Goal: Browse casually

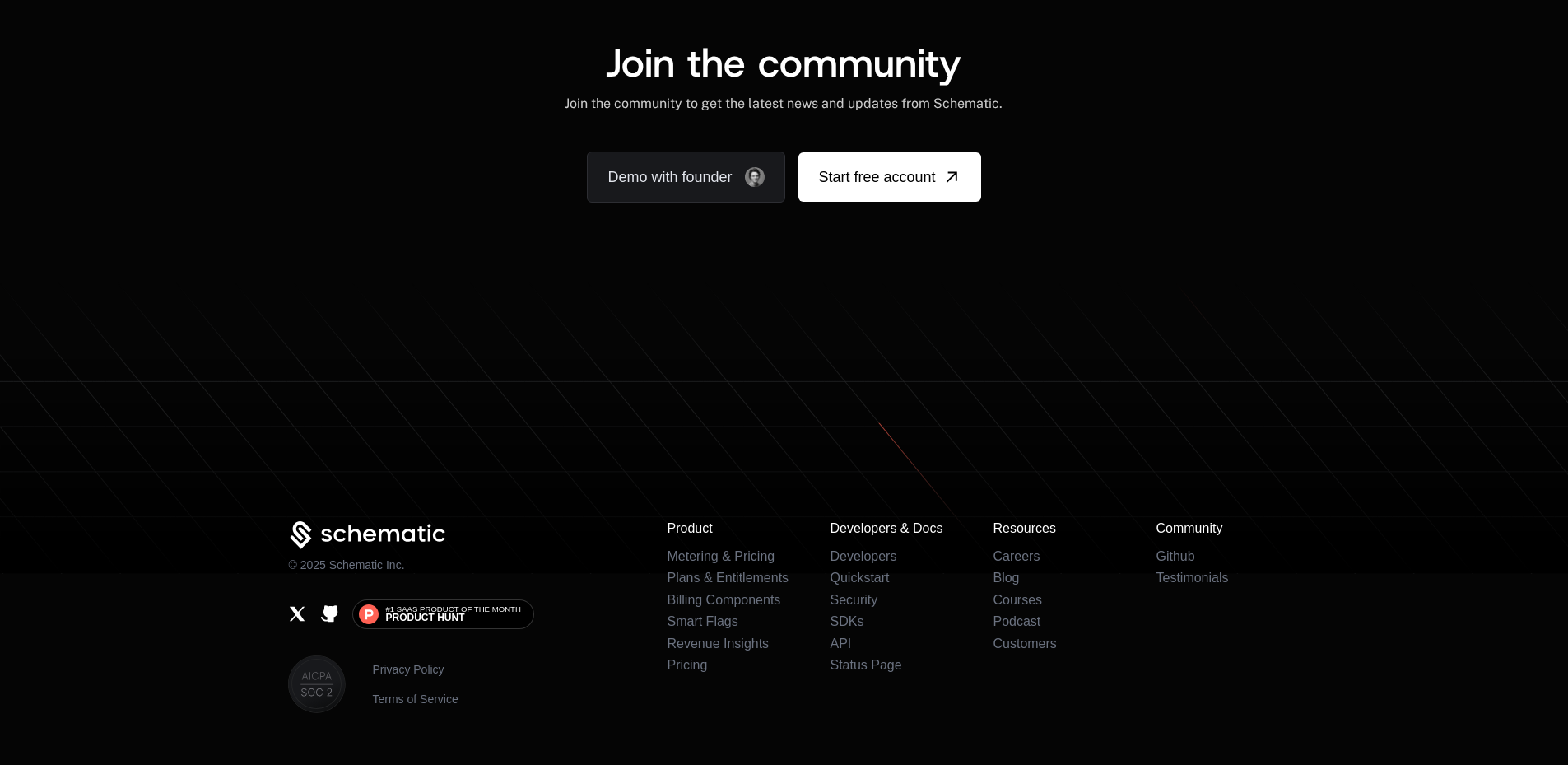
scroll to position [10164, 0]
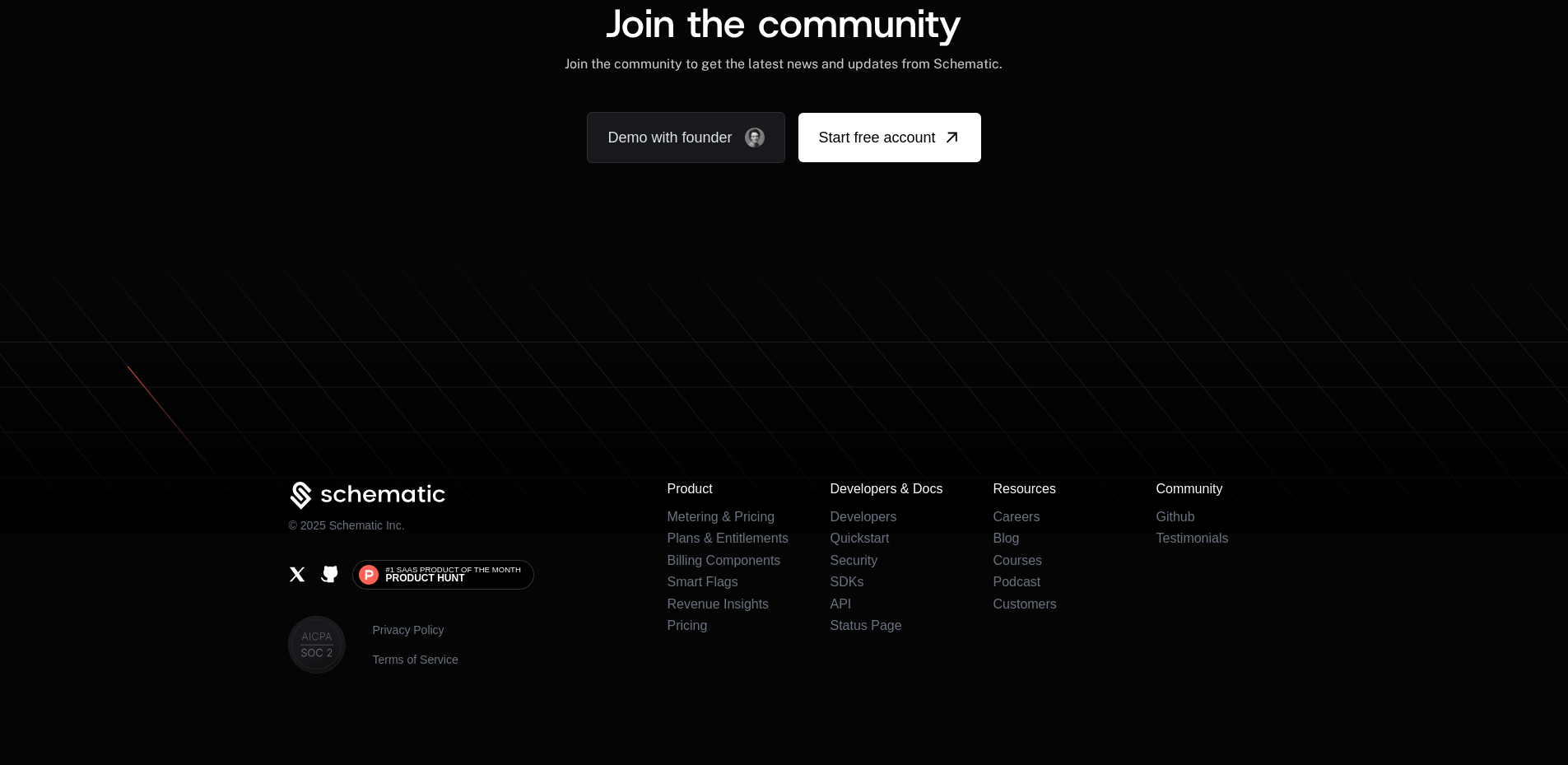
scroll to position [10125, 0]
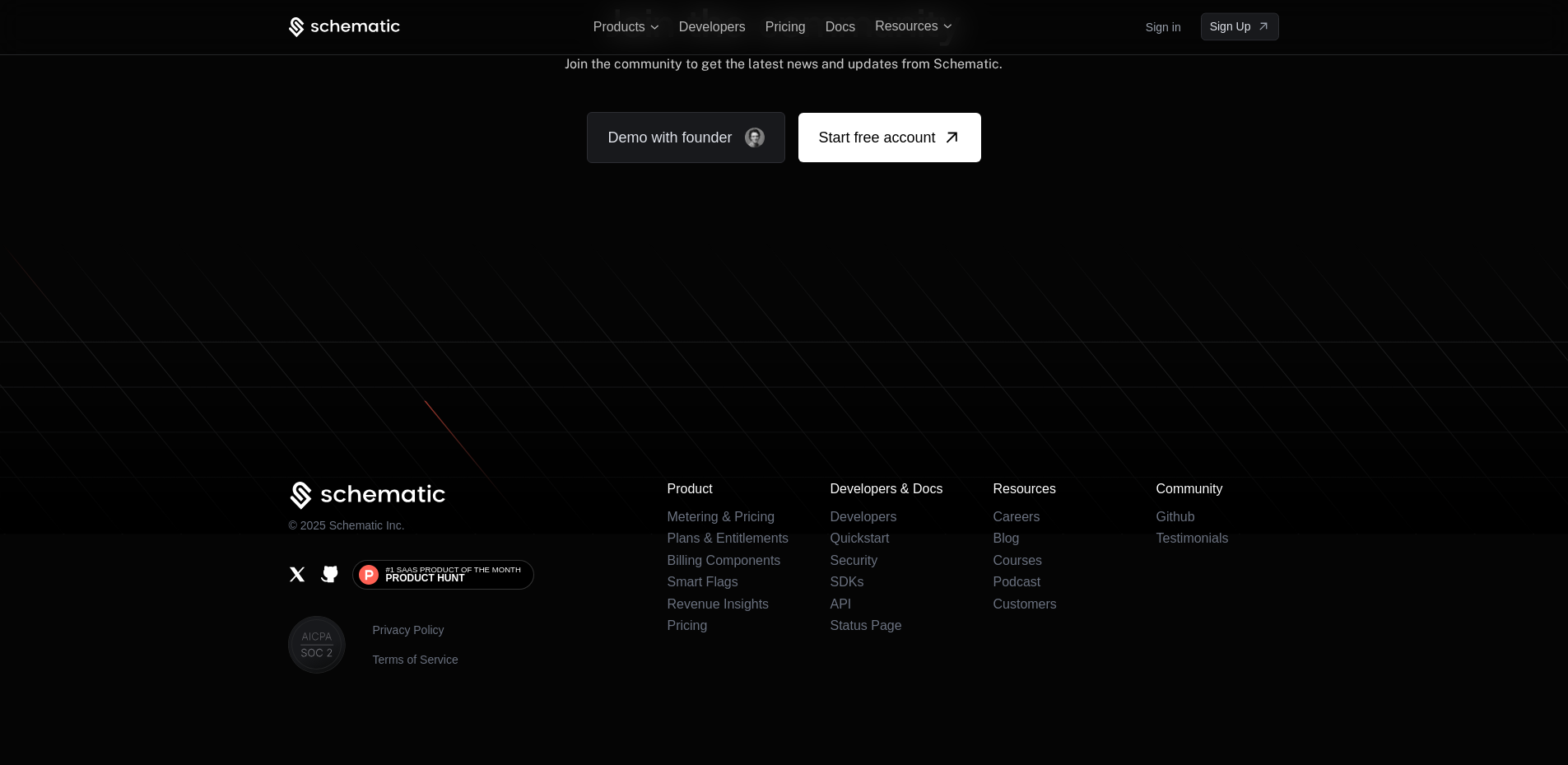
click at [1011, 405] on icon at bounding box center [784, 425] width 1568 height 218
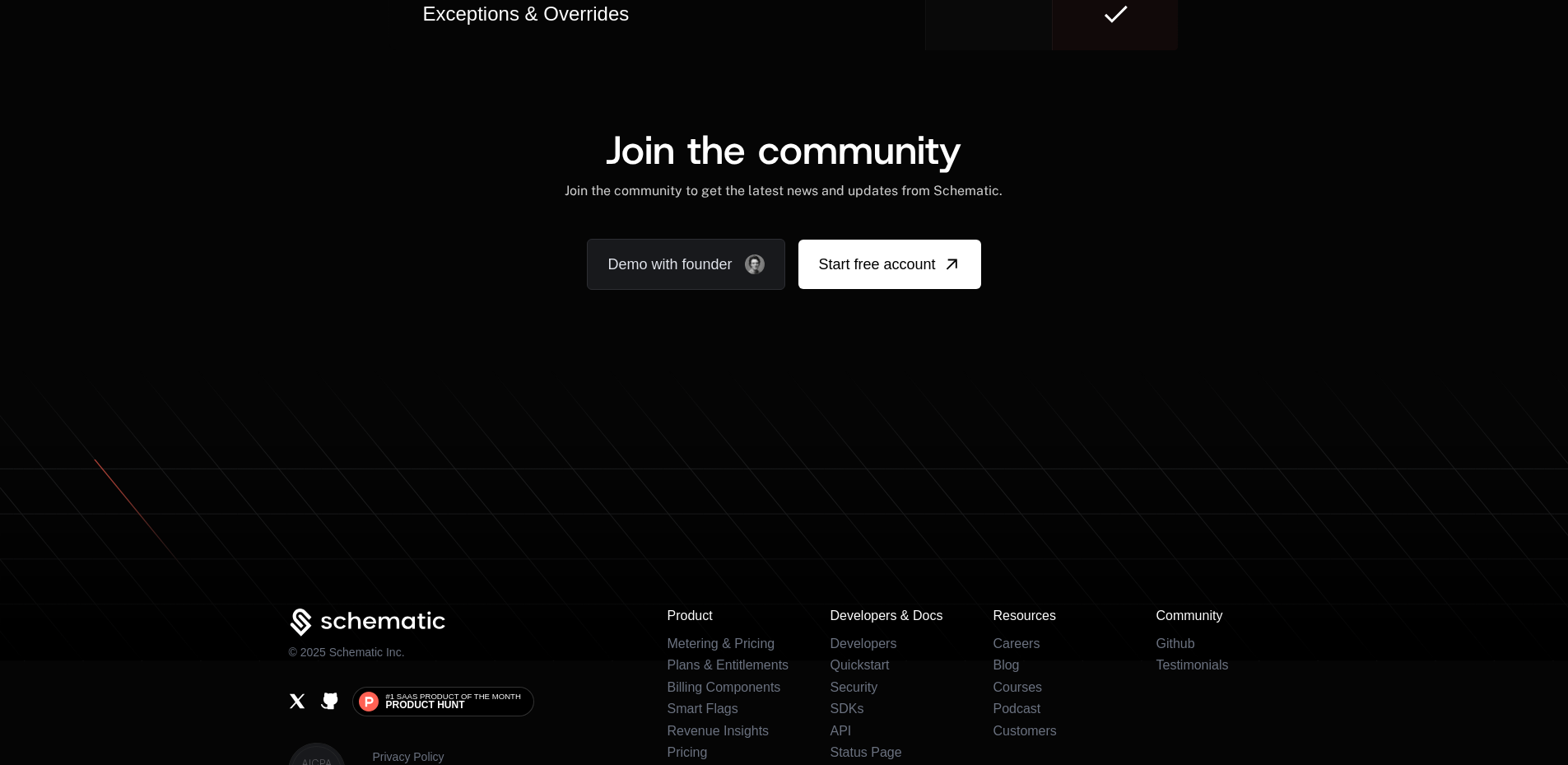
scroll to position [10054, 0]
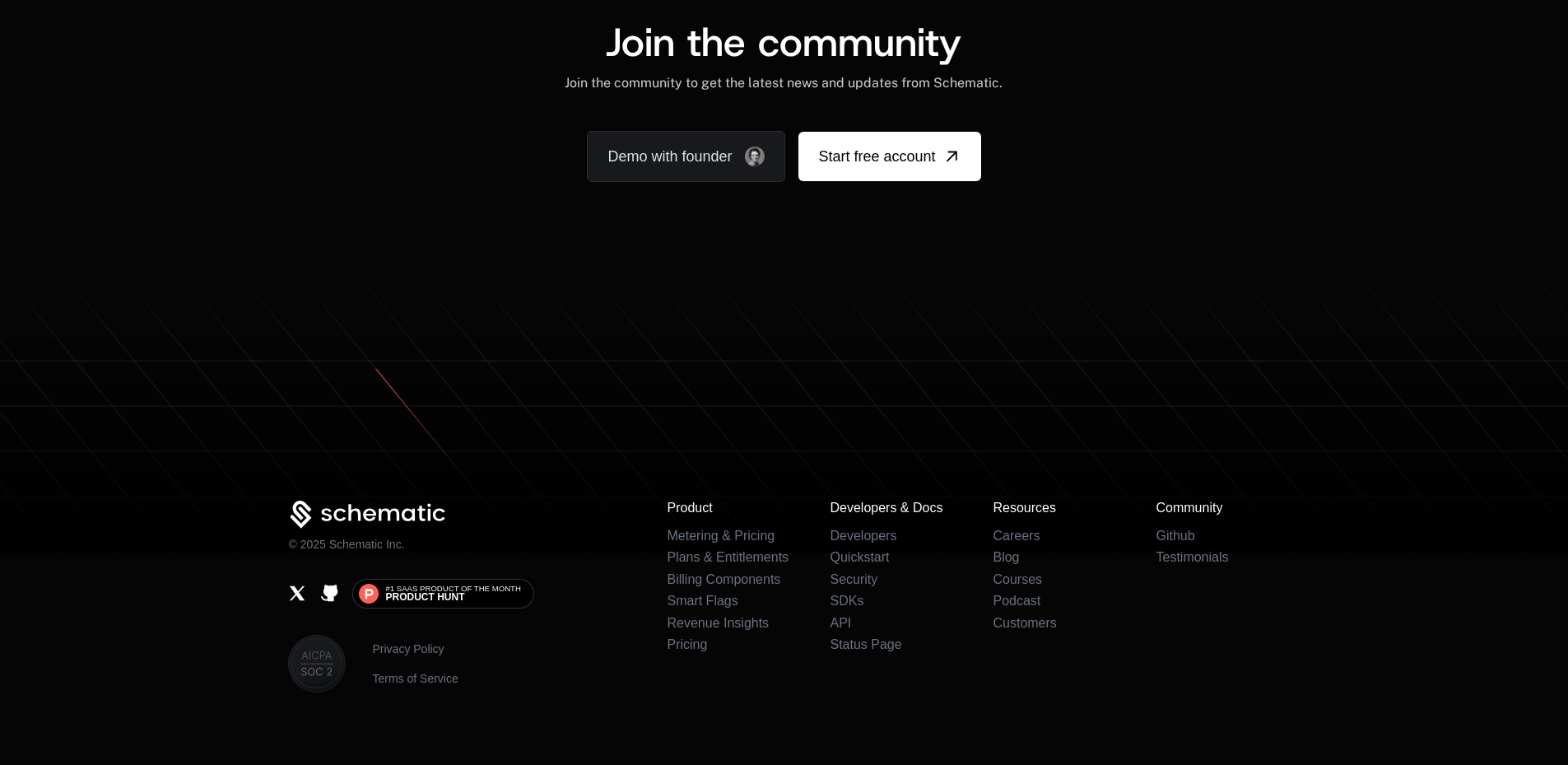
scroll to position [10086, 0]
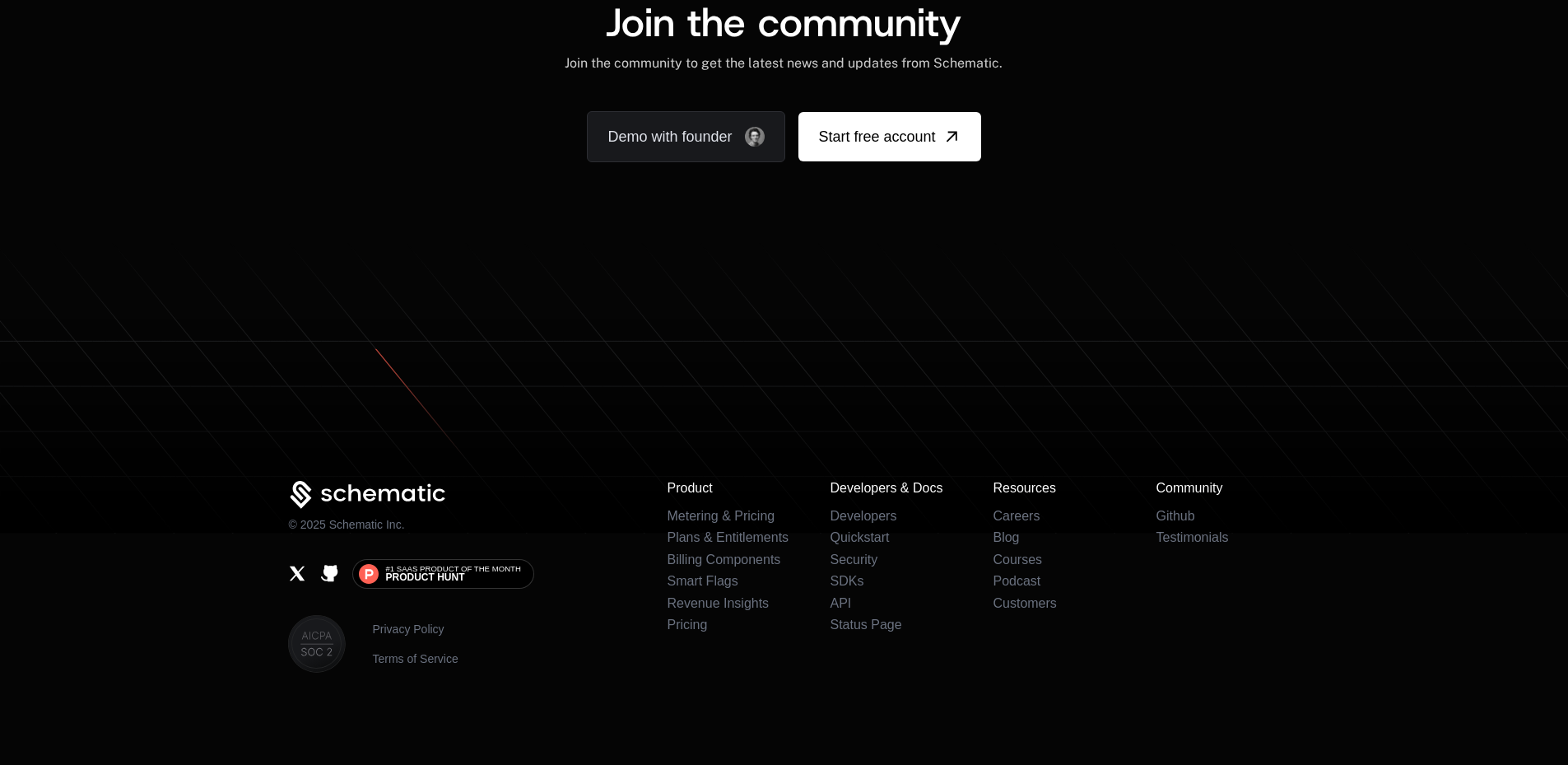
click at [890, 388] on icon at bounding box center [784, 424] width 1568 height 218
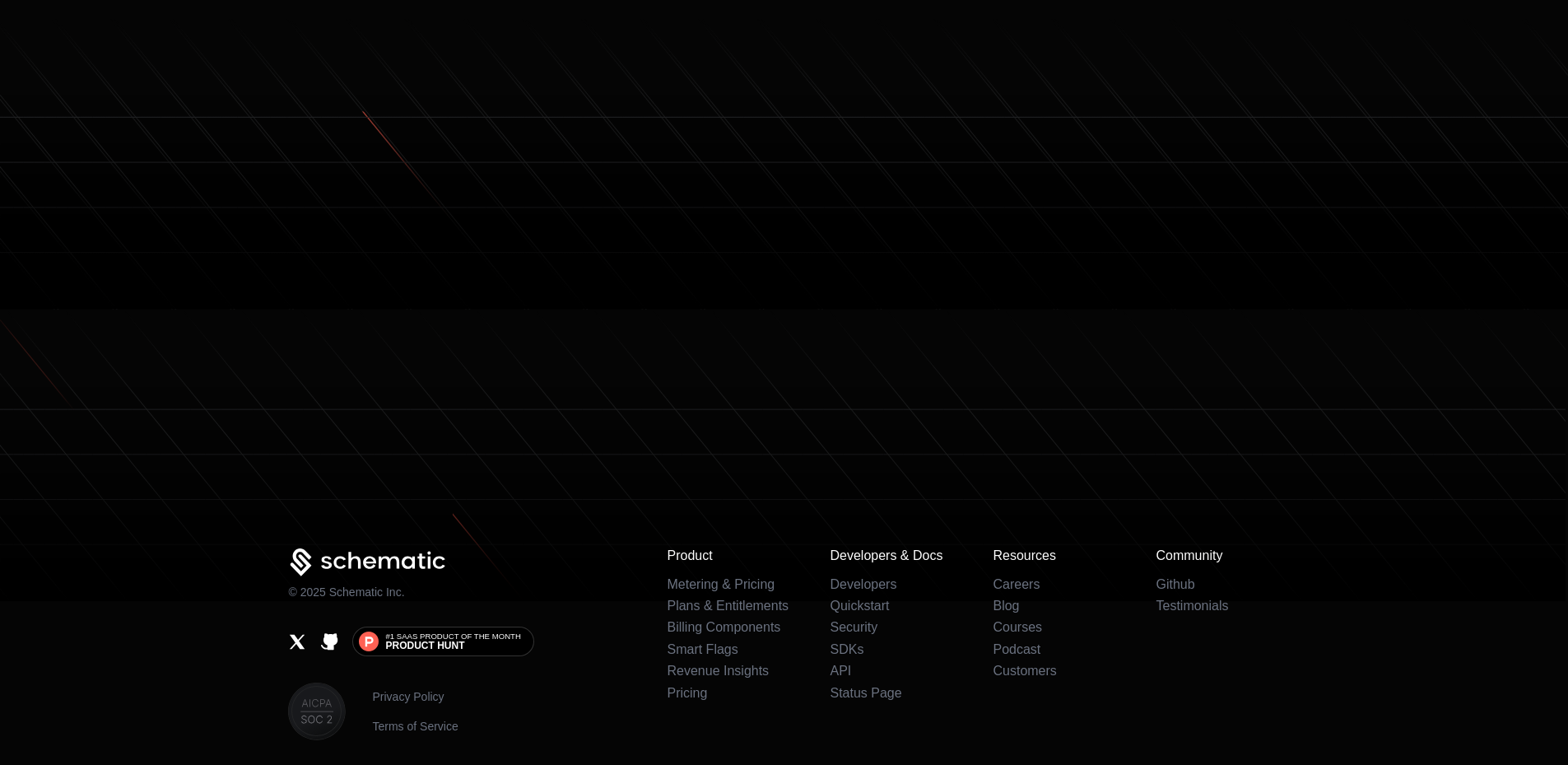
scroll to position [10231, 0]
